Goal: Information Seeking & Learning: Learn about a topic

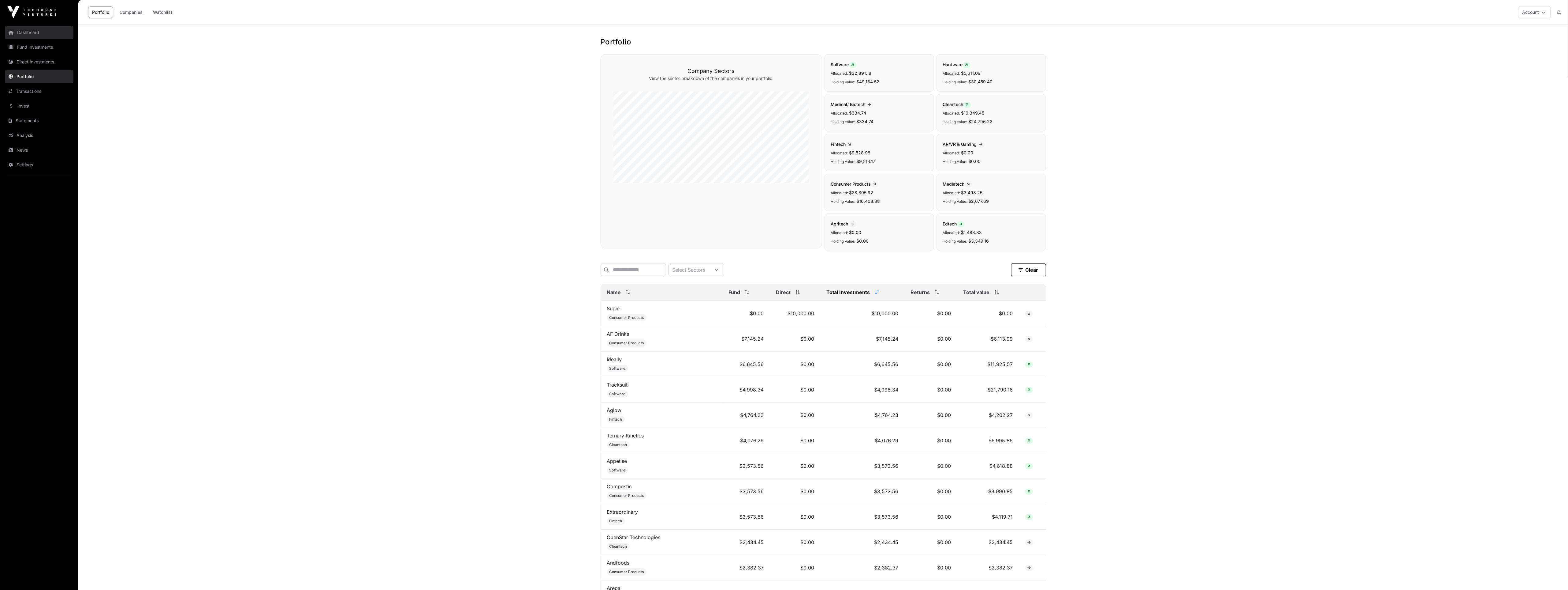
click at [40, 35] on link "Dashboard" at bounding box center [39, 32] width 68 height 13
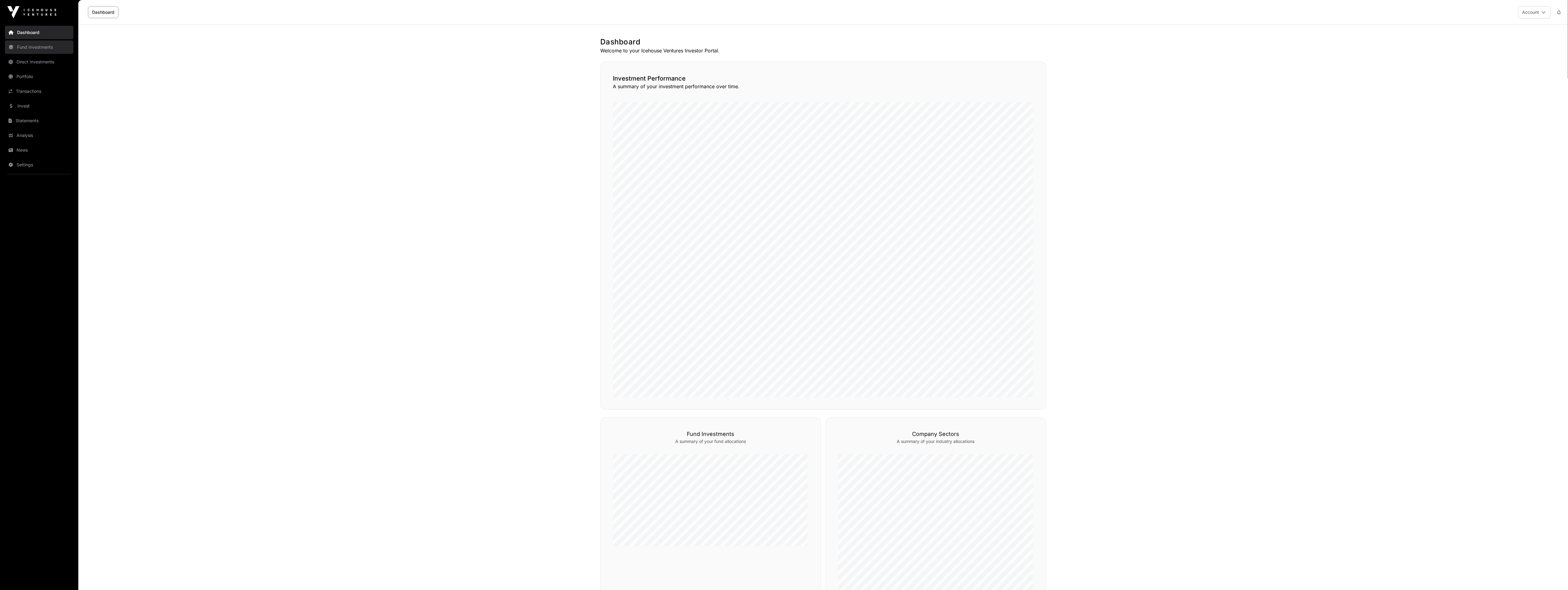
click at [44, 49] on link "Fund Investments" at bounding box center [39, 47] width 68 height 13
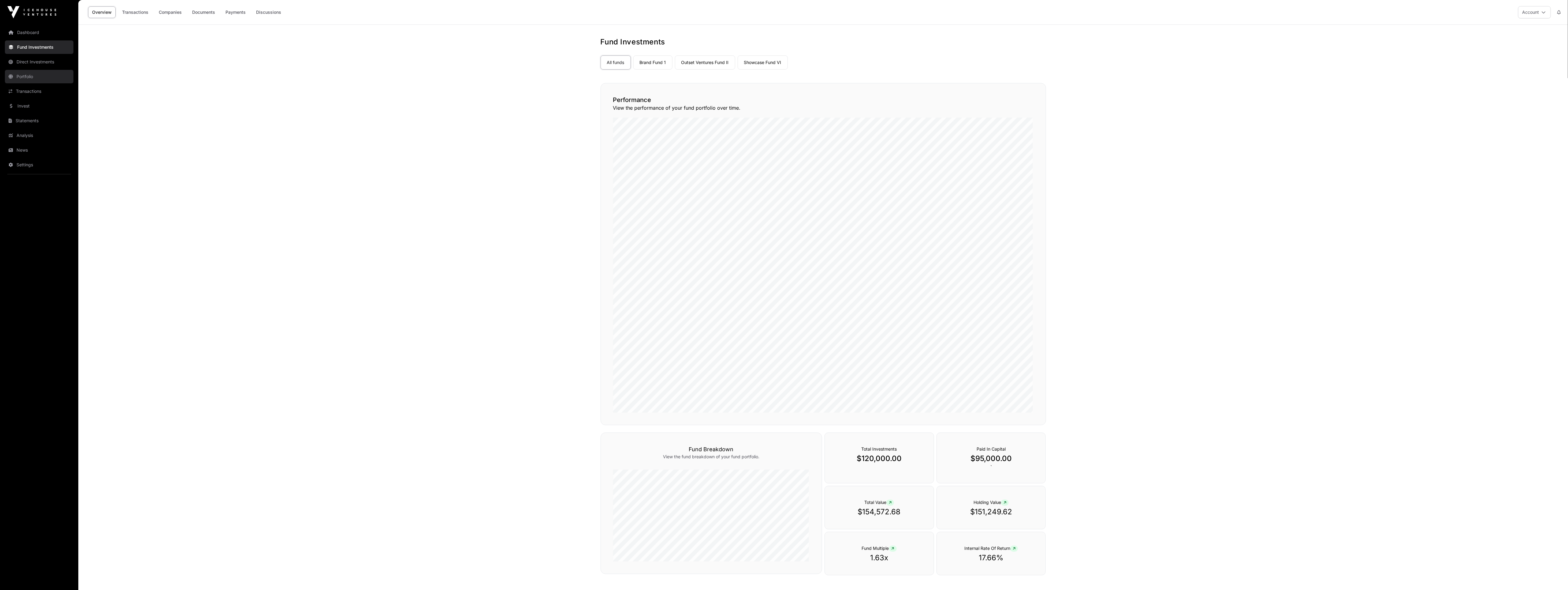
click at [35, 76] on link "Portfolio" at bounding box center [39, 77] width 68 height 13
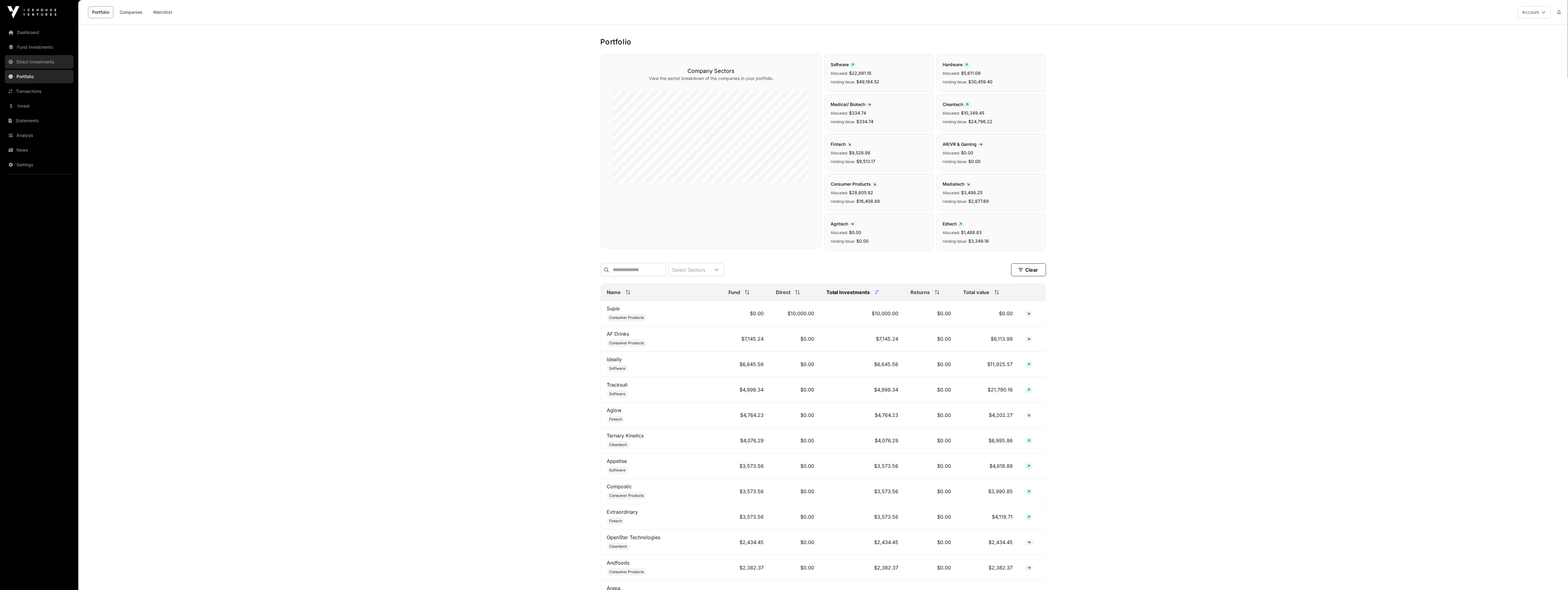
click at [41, 59] on link "Direct Investments" at bounding box center [39, 62] width 68 height 13
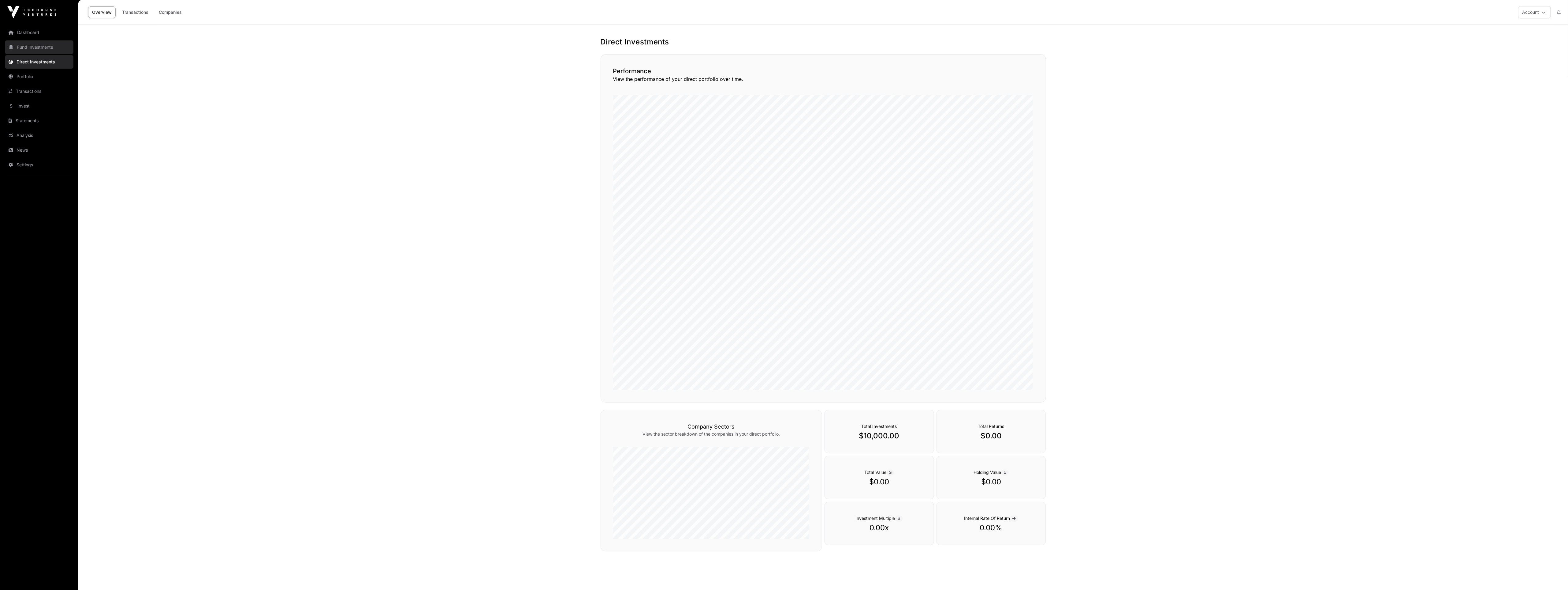
click at [41, 45] on link "Fund Investments" at bounding box center [39, 47] width 68 height 13
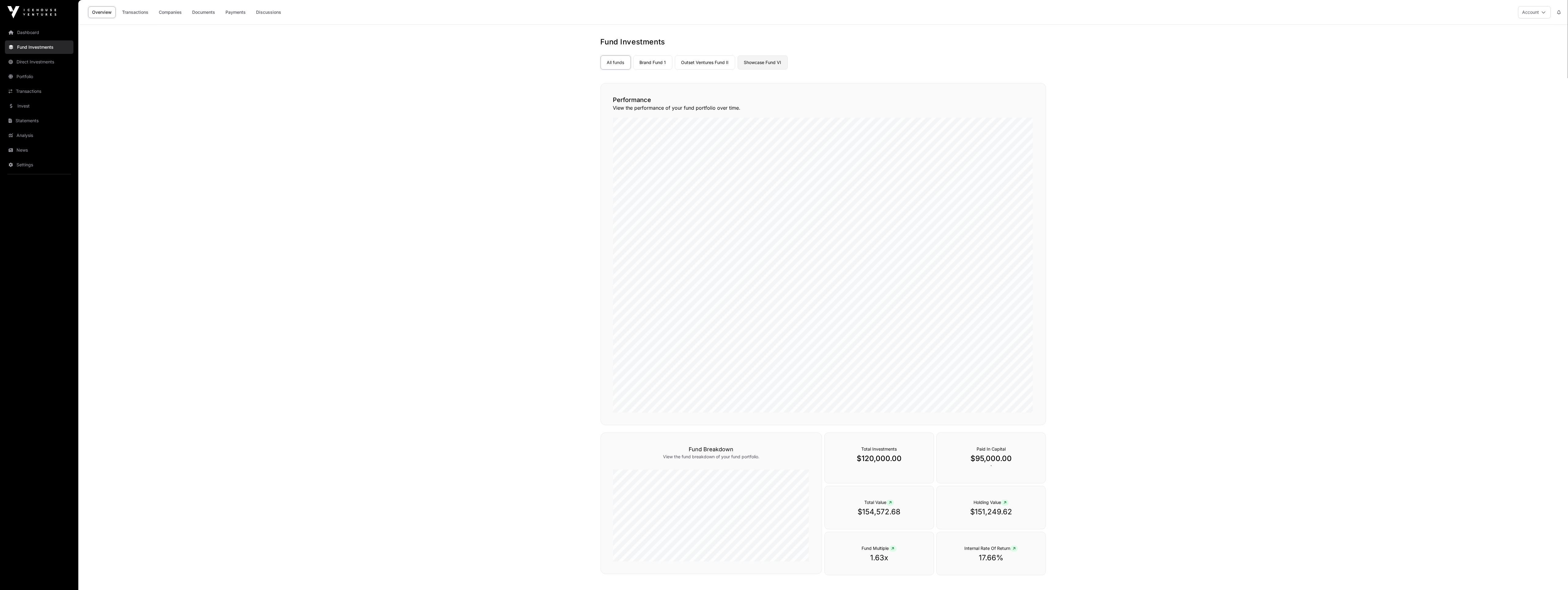
click at [775, 65] on link "Showcase Fund VI" at bounding box center [763, 62] width 50 height 14
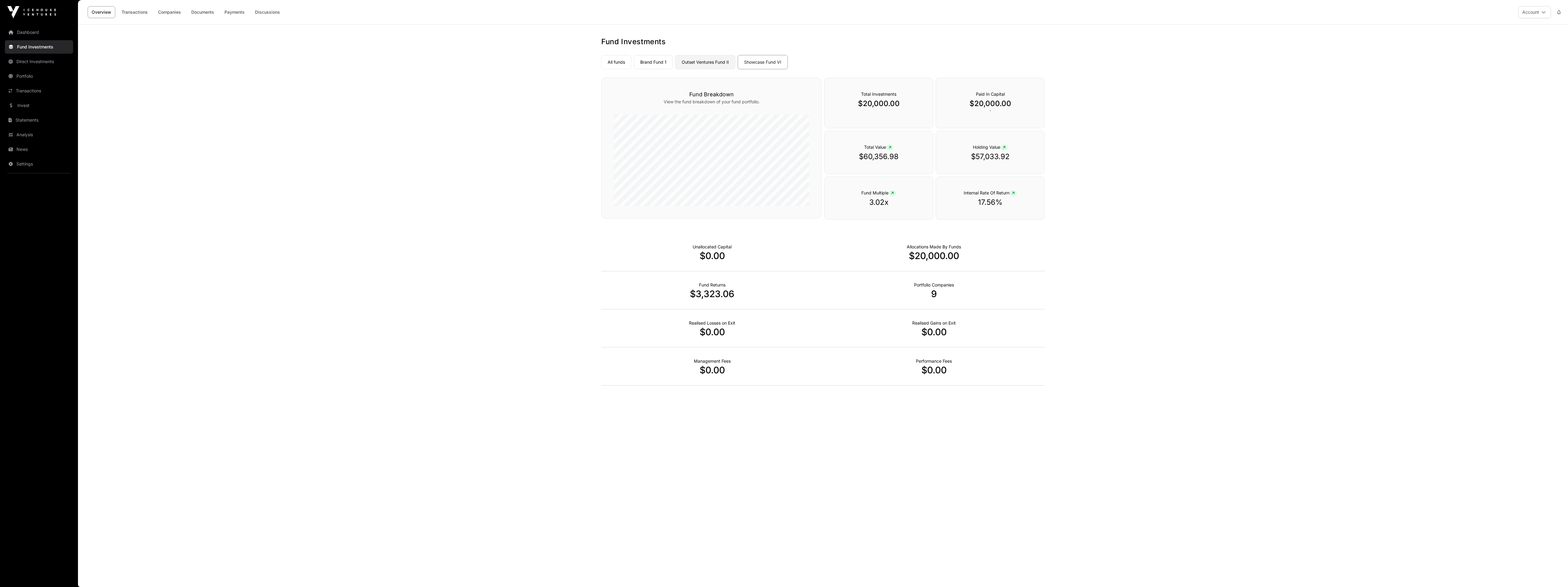
click at [710, 62] on link "Outset Ventures Fund II" at bounding box center [705, 62] width 60 height 14
click at [653, 60] on link "Brand Fund 1" at bounding box center [653, 62] width 39 height 14
click at [622, 63] on link "All funds" at bounding box center [617, 62] width 30 height 14
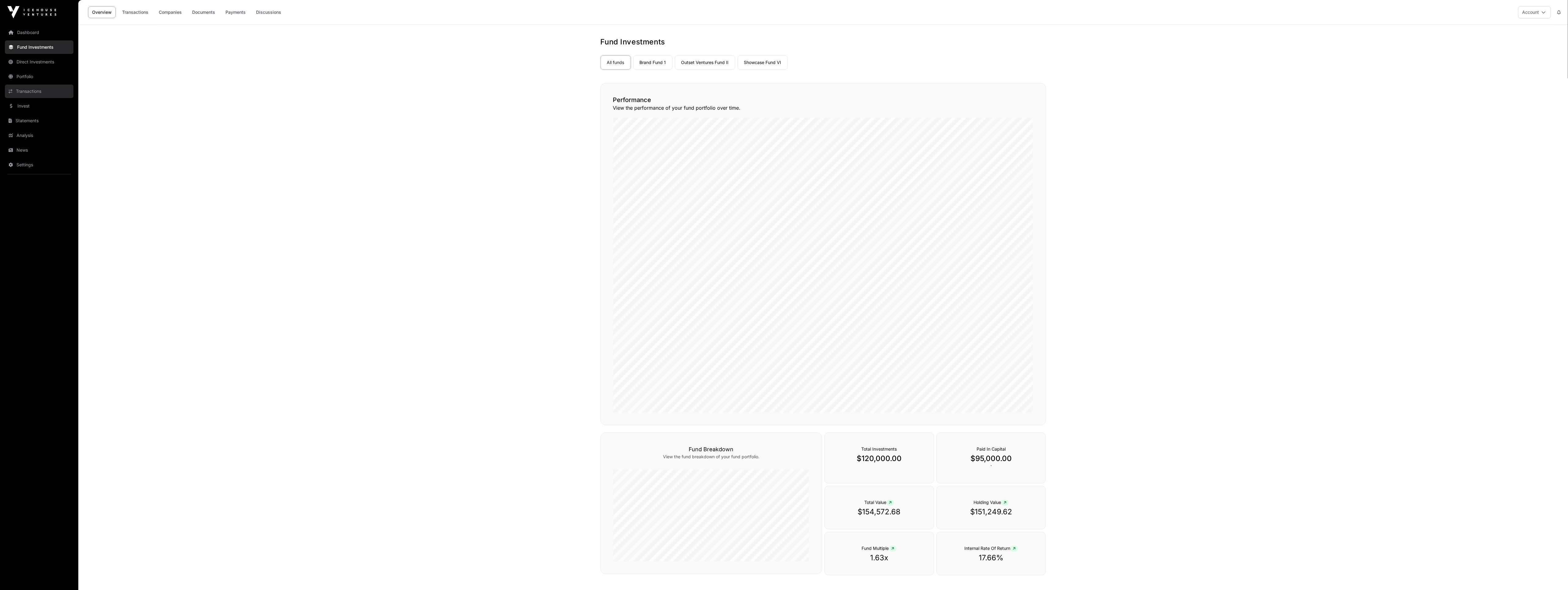
click at [34, 85] on link "Transactions" at bounding box center [39, 91] width 68 height 13
